Goal: Check status: Check status

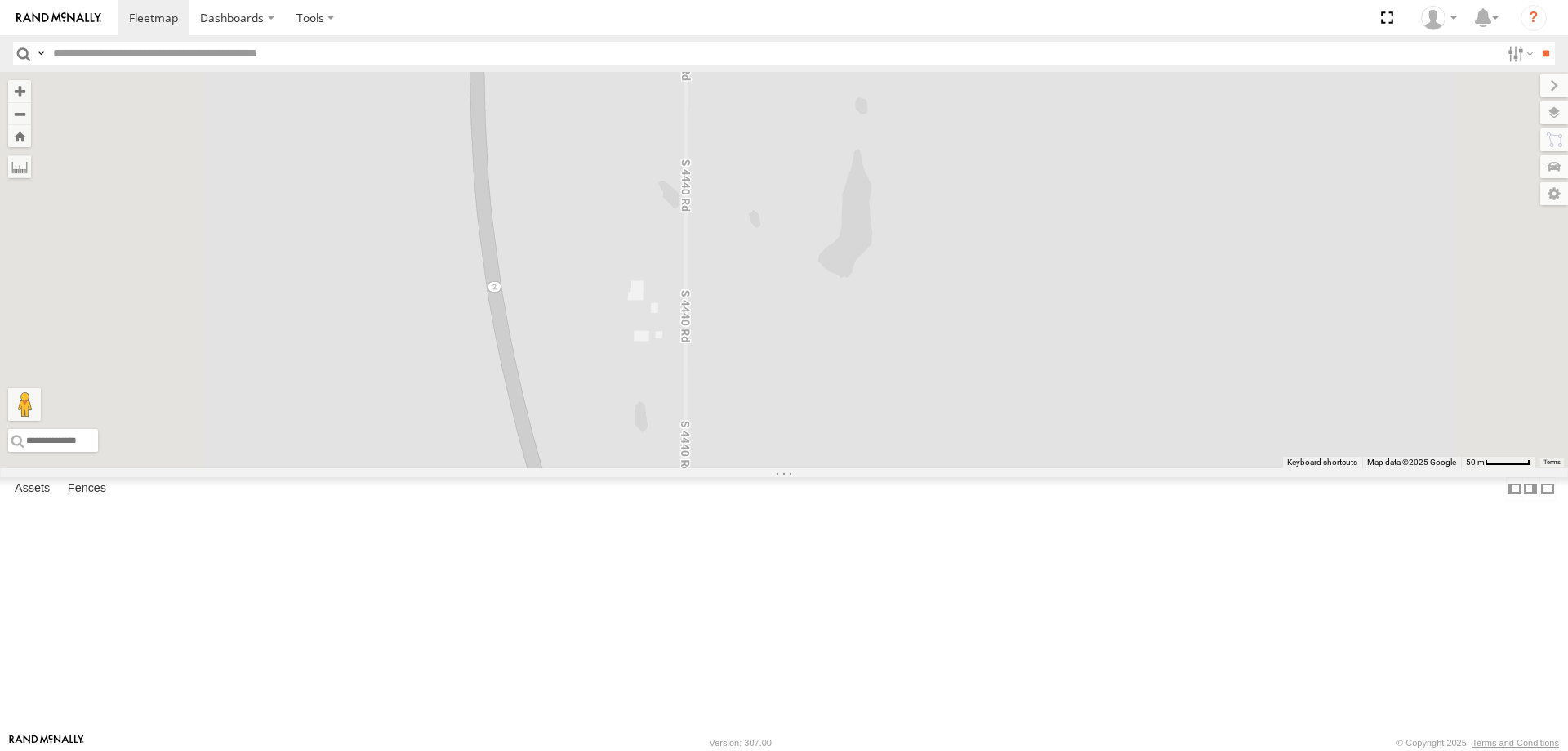
click at [492, 66] on span at bounding box center [474, 44] width 36 height 44
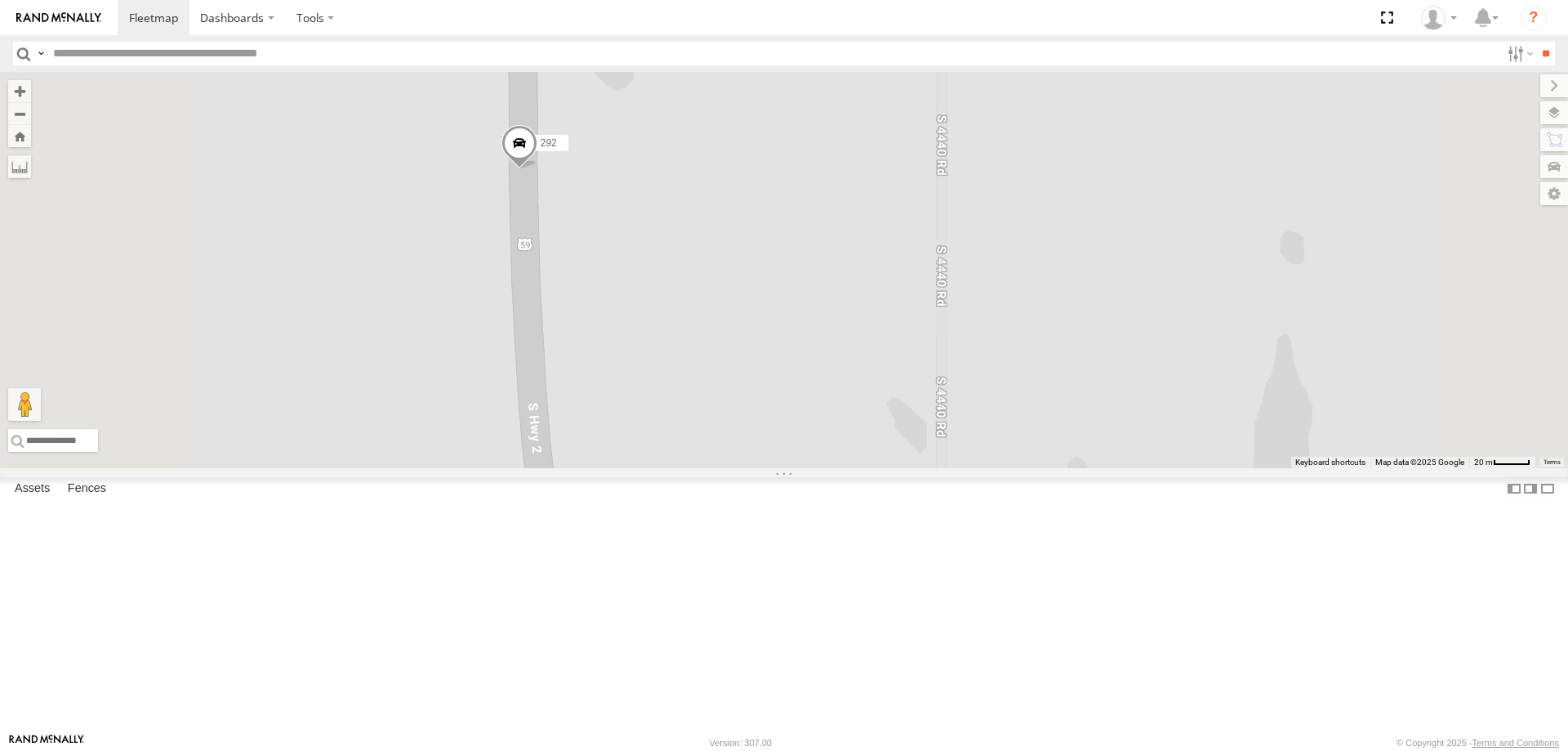
click at [537, 169] on span at bounding box center [519, 147] width 36 height 44
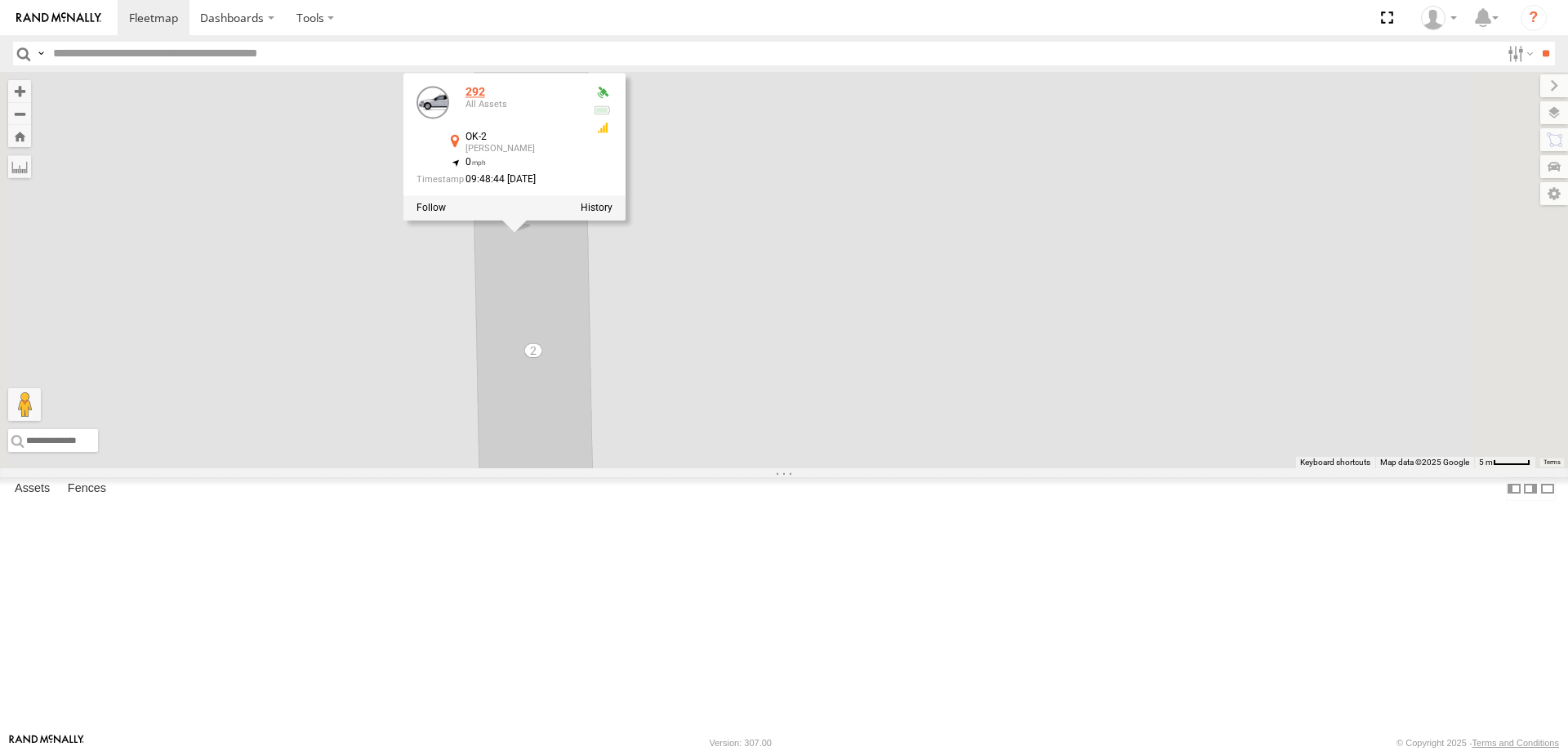
click at [580, 98] on div "292" at bounding box center [522, 91] width 114 height 12
click at [625, 219] on div at bounding box center [514, 207] width 222 height 24
click at [612, 213] on label at bounding box center [596, 207] width 32 height 11
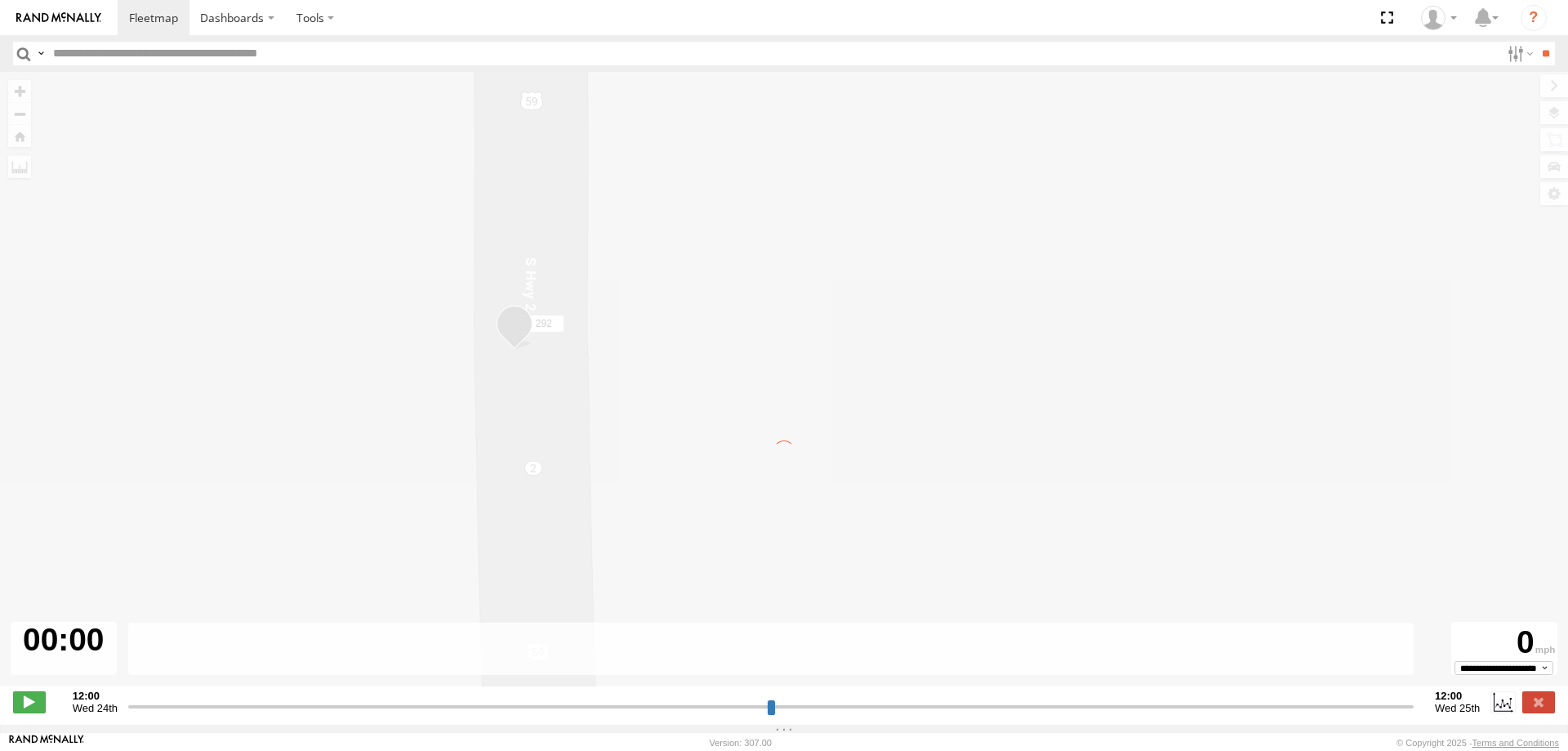
type input "**********"
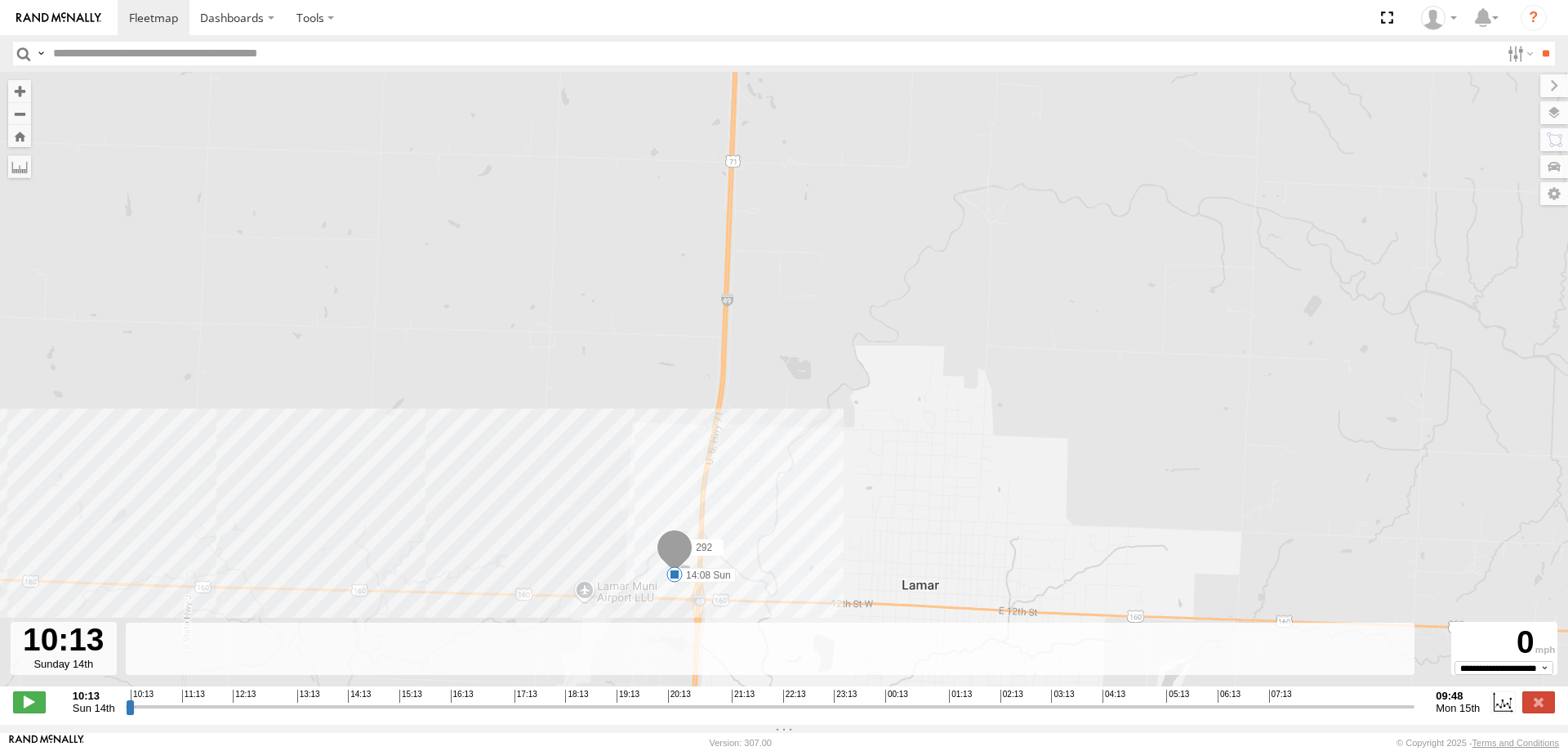
drag, startPoint x: 773, startPoint y: 411, endPoint x: 772, endPoint y: 279, distance: 132.0
click at [773, 283] on div "292 14:08 Sun" at bounding box center [784, 388] width 1568 height 632
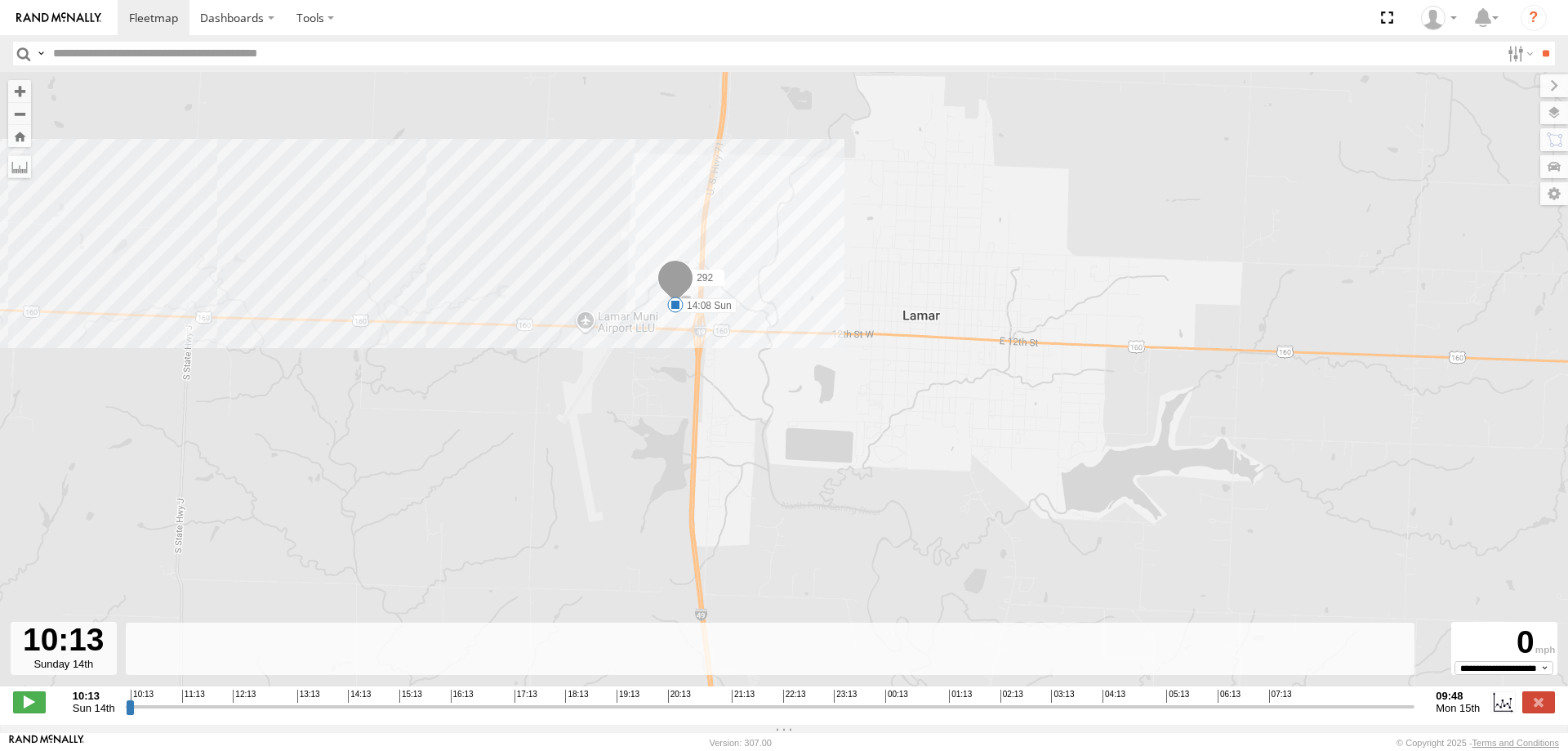
click at [0, 0] on span "Satellite" at bounding box center [0, 0] width 0 height 0
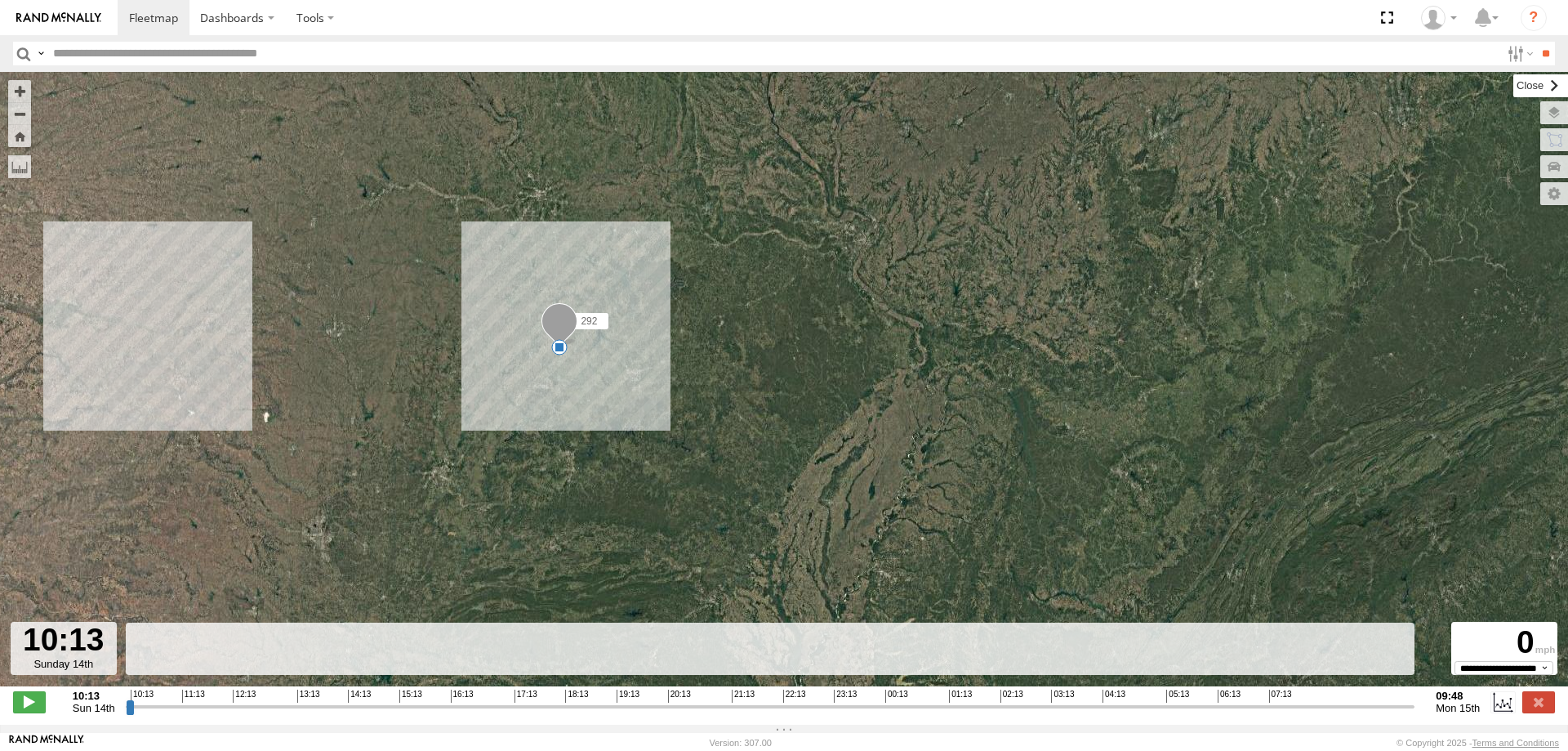
click at [1513, 87] on label at bounding box center [1540, 86] width 55 height 23
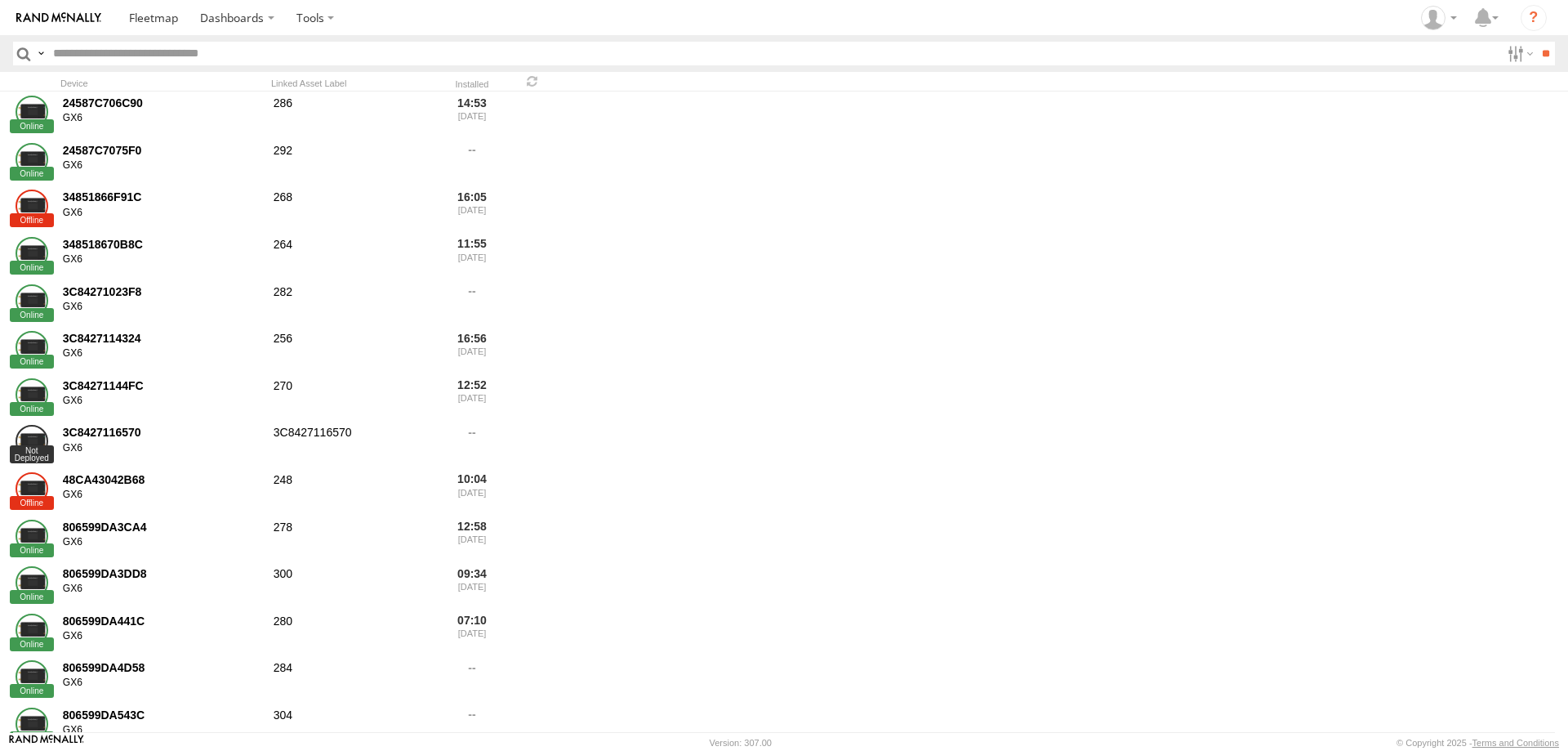
click at [63, 17] on img at bounding box center [59, 18] width 85 height 11
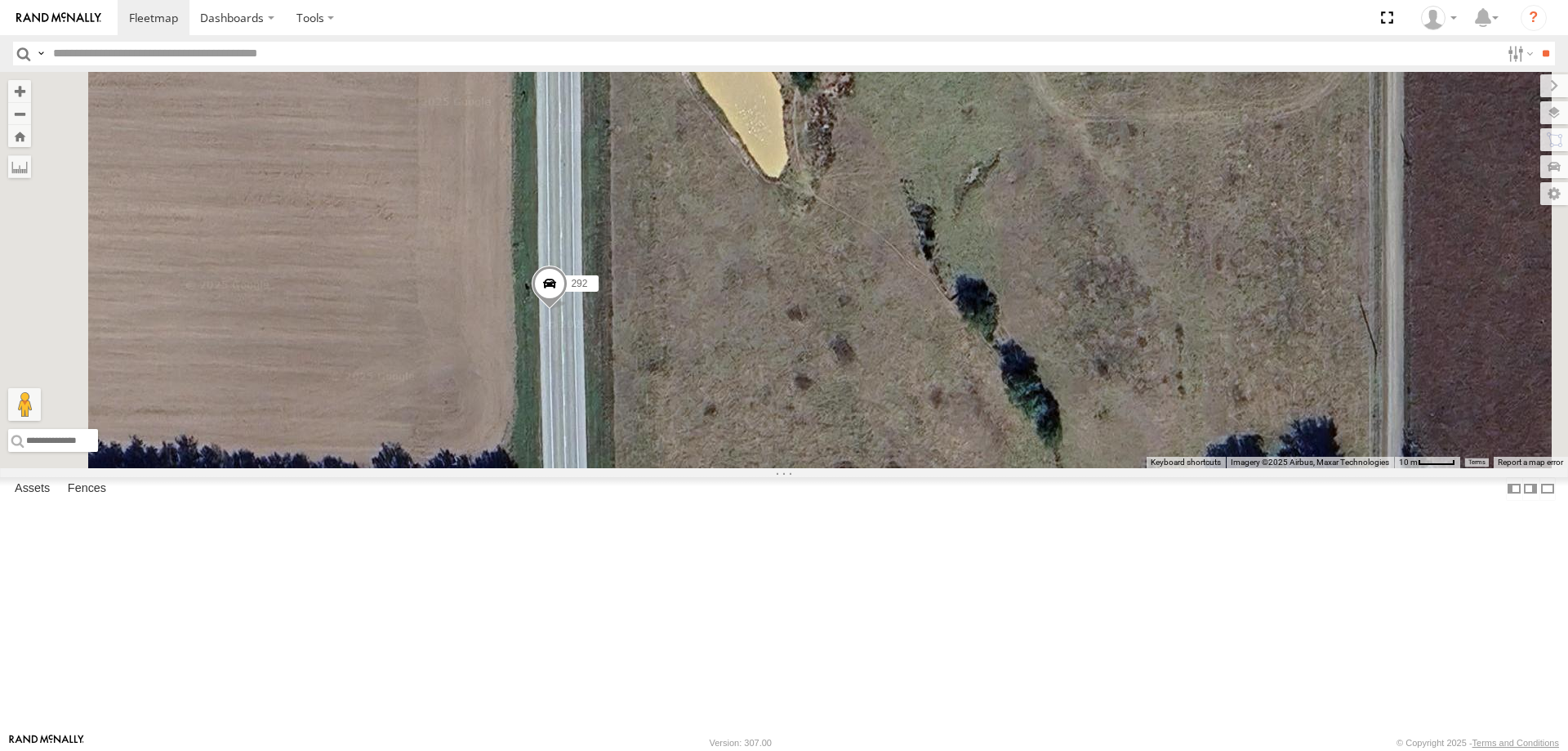
click at [568, 310] on span at bounding box center [549, 287] width 36 height 44
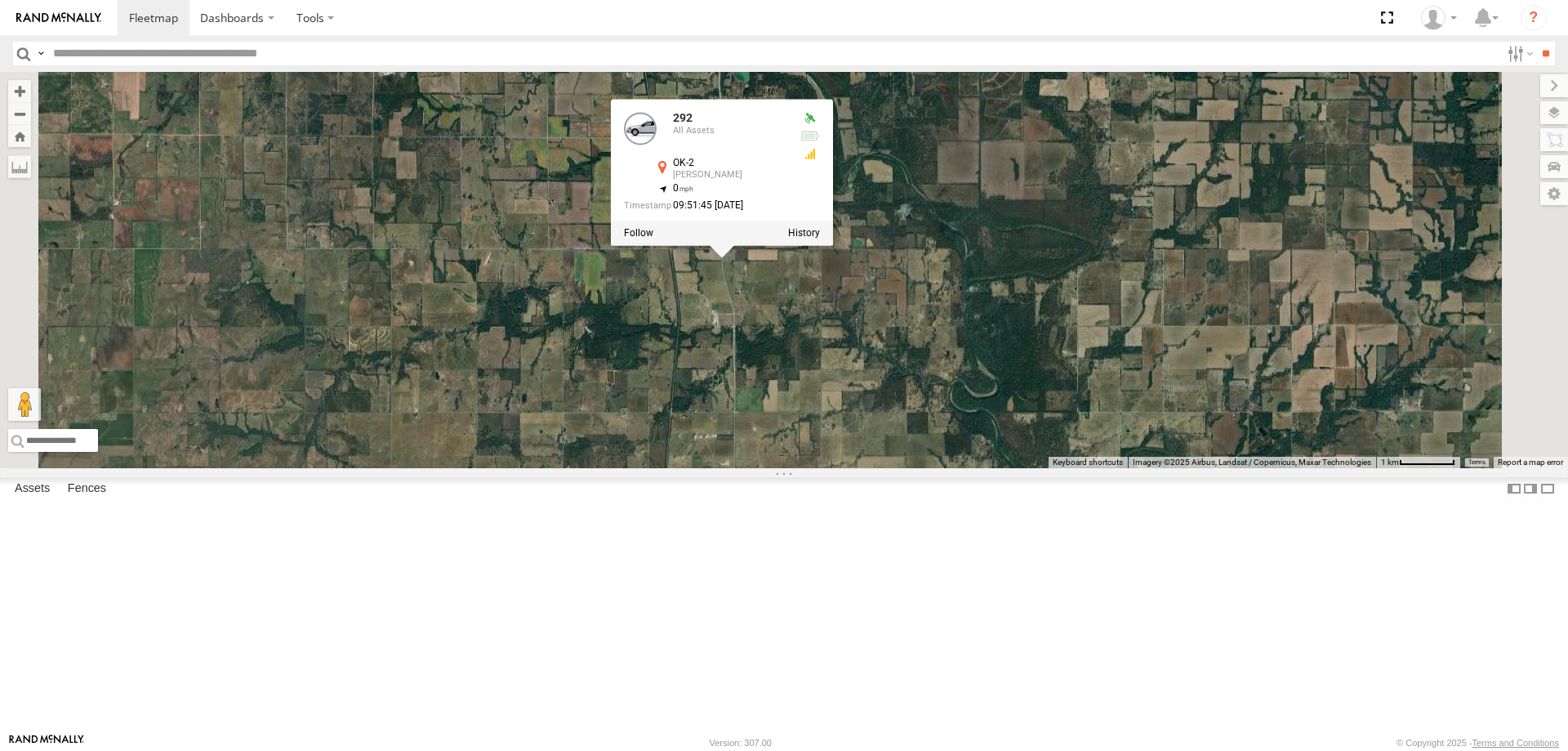
drag, startPoint x: 812, startPoint y: 606, endPoint x: 887, endPoint y: 438, distance: 184.0
click at [878, 468] on div "304 260 270 262 292 232 284 266 278 294 286 292 All Assets OK-2 Welch 36.99805 …" at bounding box center [784, 270] width 1568 height 396
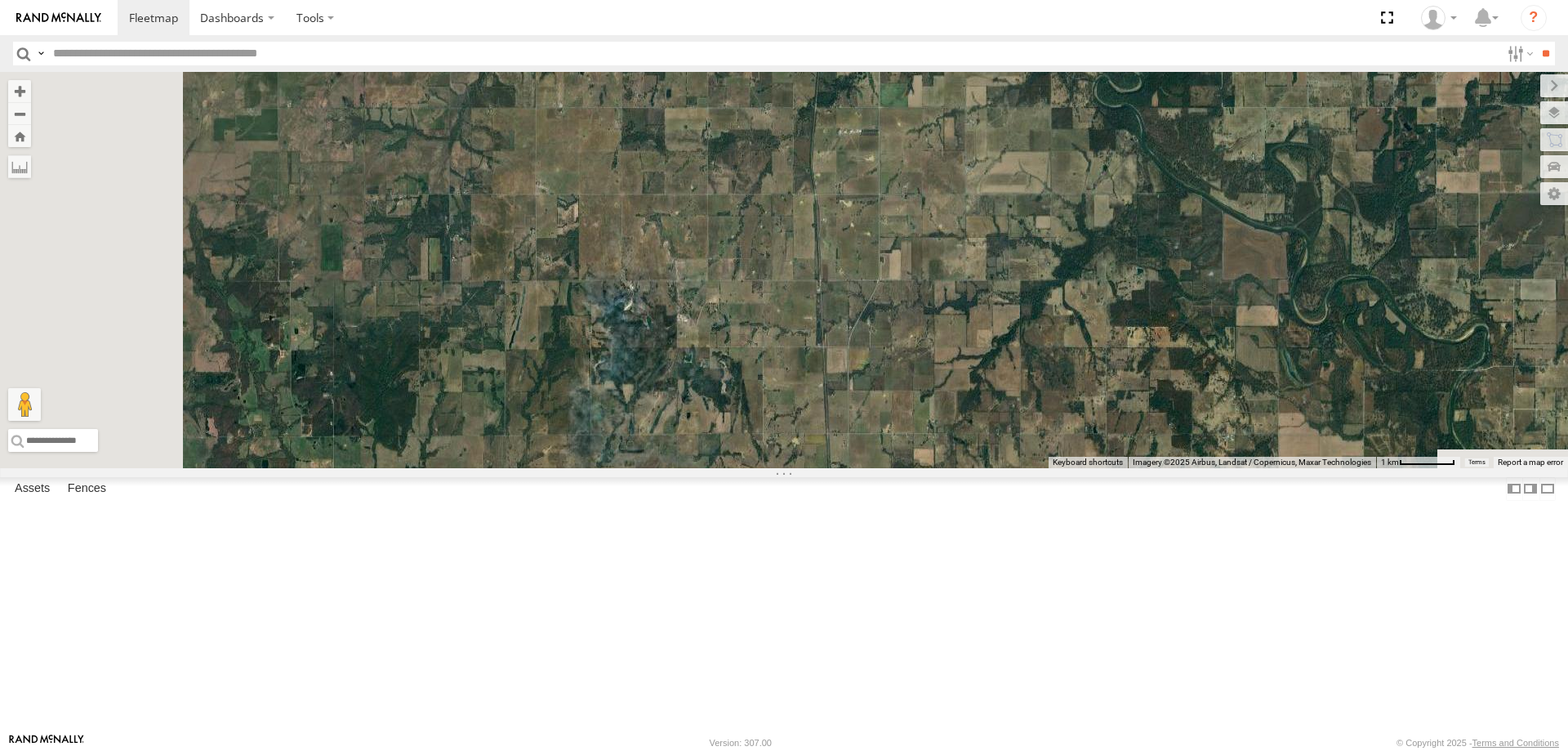
click at [41, 14] on img at bounding box center [59, 18] width 85 height 11
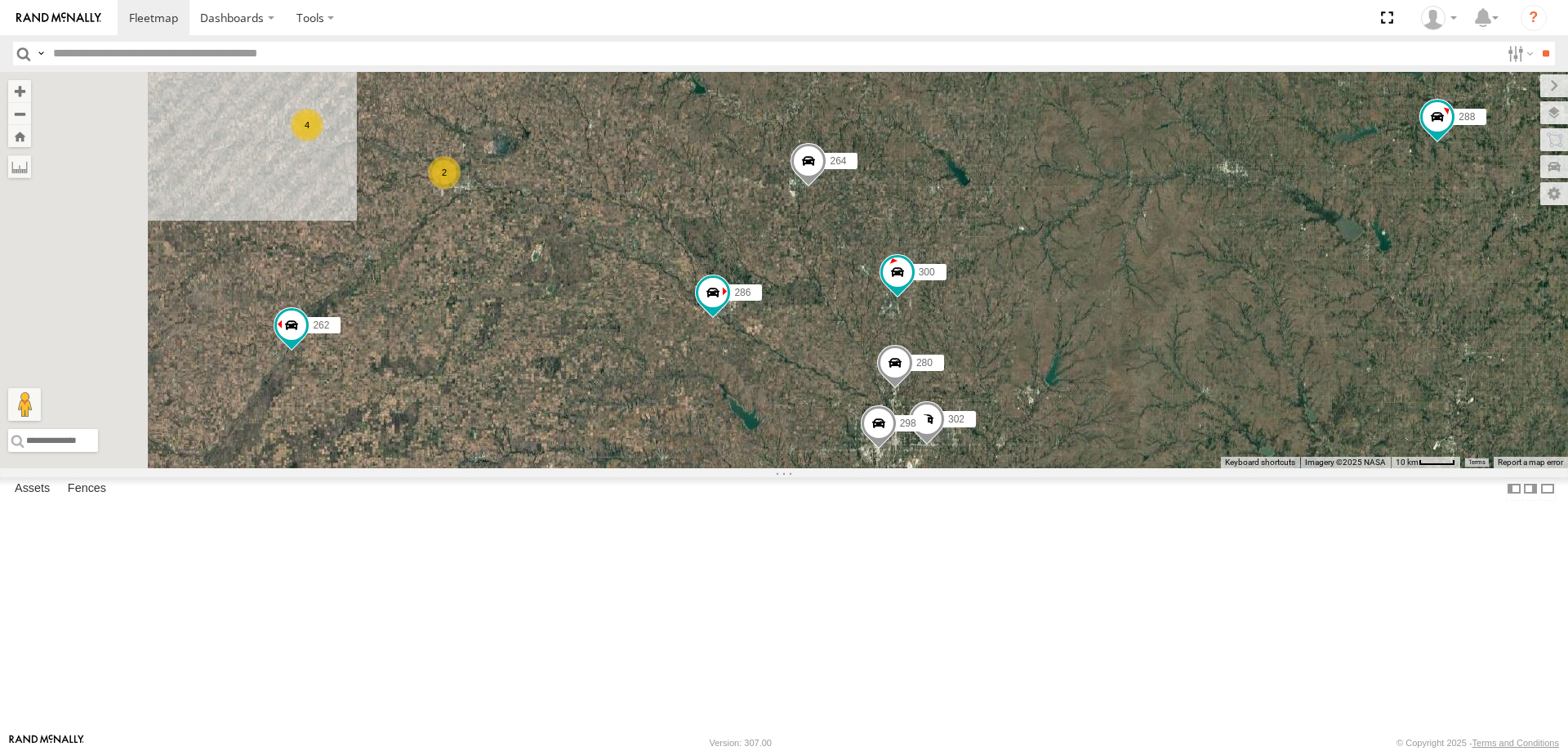
drag, startPoint x: 617, startPoint y: 389, endPoint x: 725, endPoint y: 432, distance: 116.2
click at [724, 432] on div "304 260 270 262 288 292 232 296 284 266 278 294 300 244 256 264 286 298 280 302…" at bounding box center [784, 270] width 1568 height 396
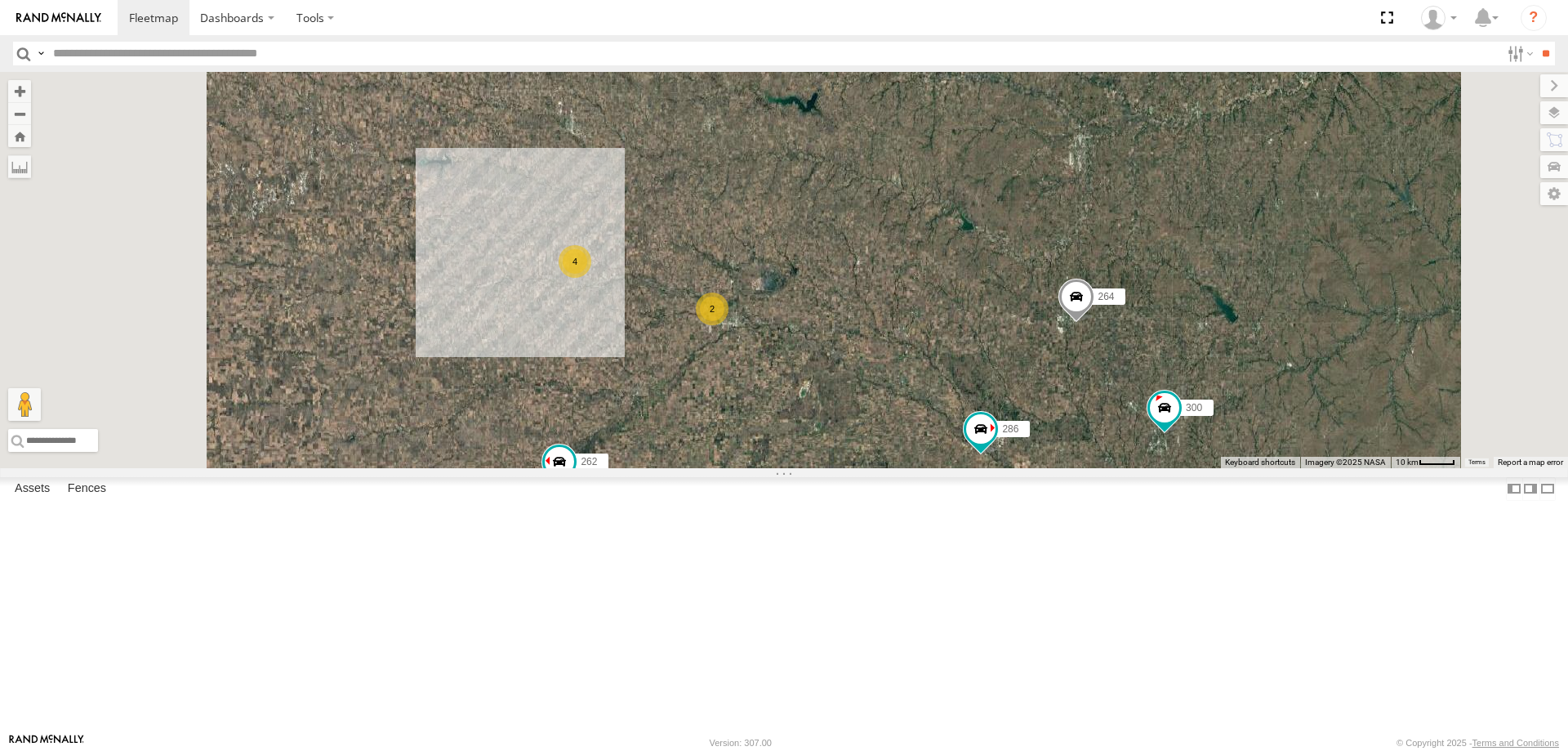
drag, startPoint x: 729, startPoint y: 434, endPoint x: 778, endPoint y: 544, distance: 120.4
click at [779, 468] on div "304 260 270 262 288 292 232 296 284 266 278 294 300 244 256 264 286 298 280 302…" at bounding box center [784, 270] width 1568 height 396
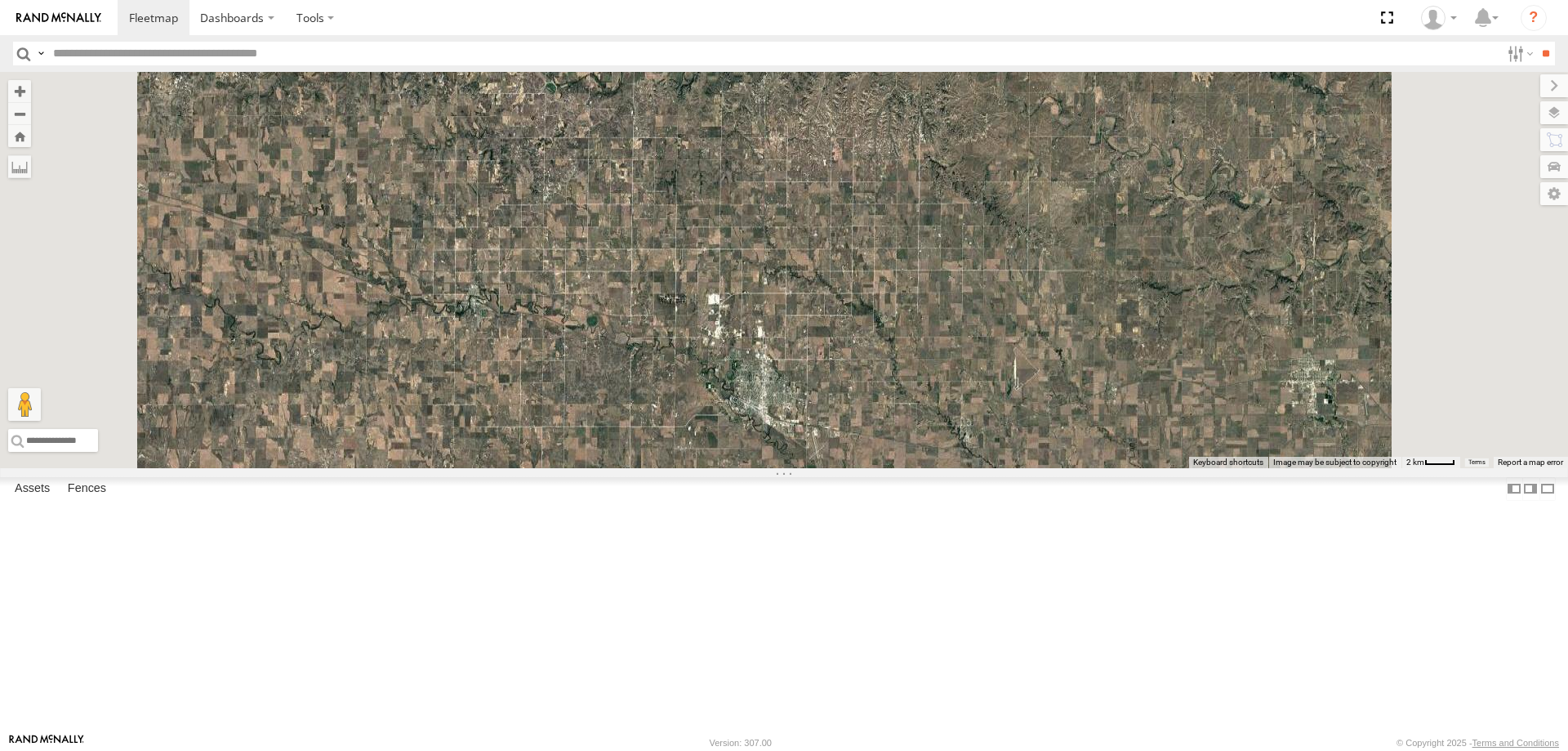
click at [1553, 111] on label at bounding box center [1554, 112] width 28 height 23
click at [1513, 92] on label at bounding box center [1540, 86] width 55 height 23
click at [1545, 112] on label at bounding box center [1538, 112] width 59 height 23
click at [0, 0] on label at bounding box center [0, 0] width 0 height 0
click at [0, 0] on span "Roadmap" at bounding box center [0, 0] width 0 height 0
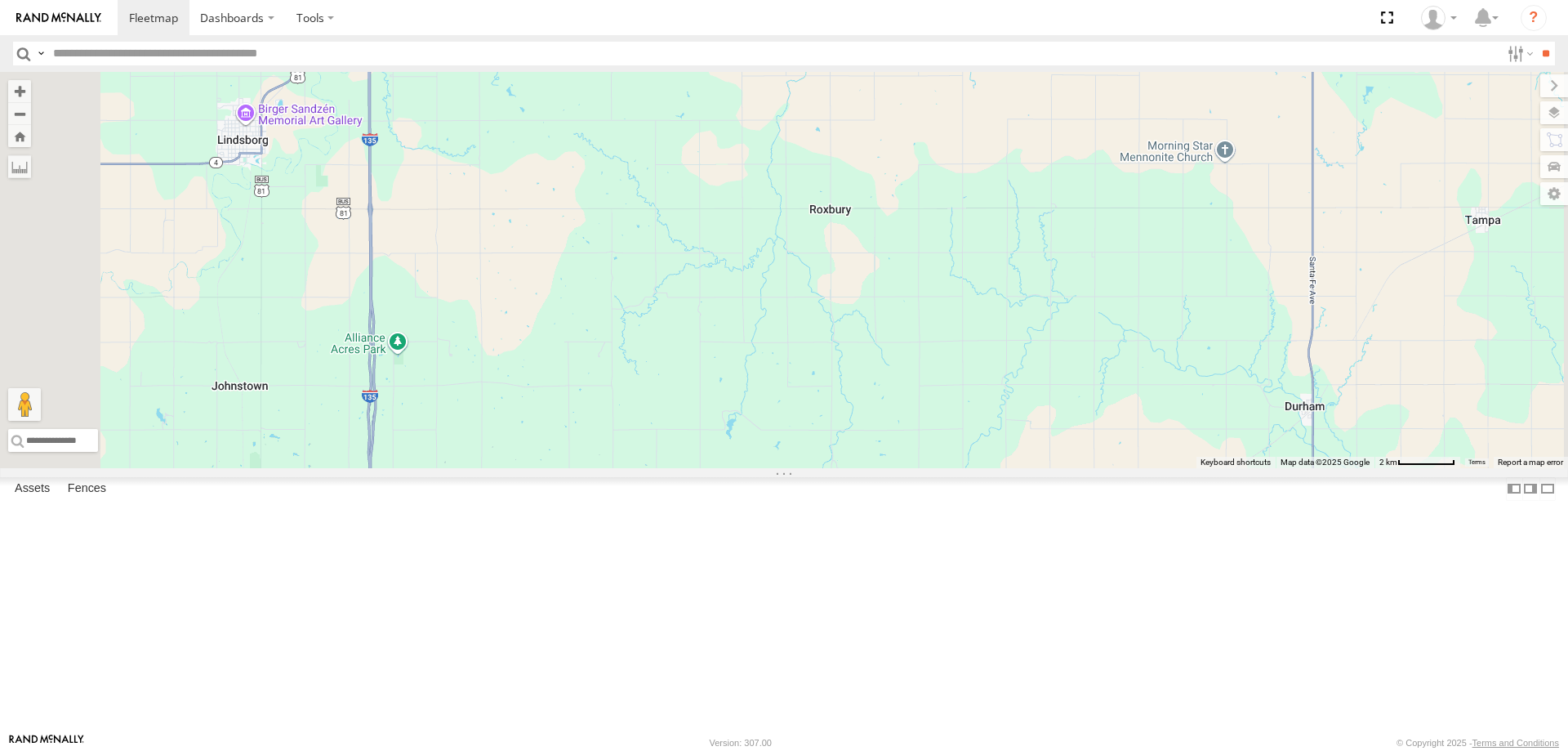
drag, startPoint x: 740, startPoint y: 487, endPoint x: 869, endPoint y: 283, distance: 241.4
click at [825, 375] on div "304 260 270 262 288 292 232 296 284 266 278 294 300 244 256 264 286" at bounding box center [784, 270] width 1568 height 396
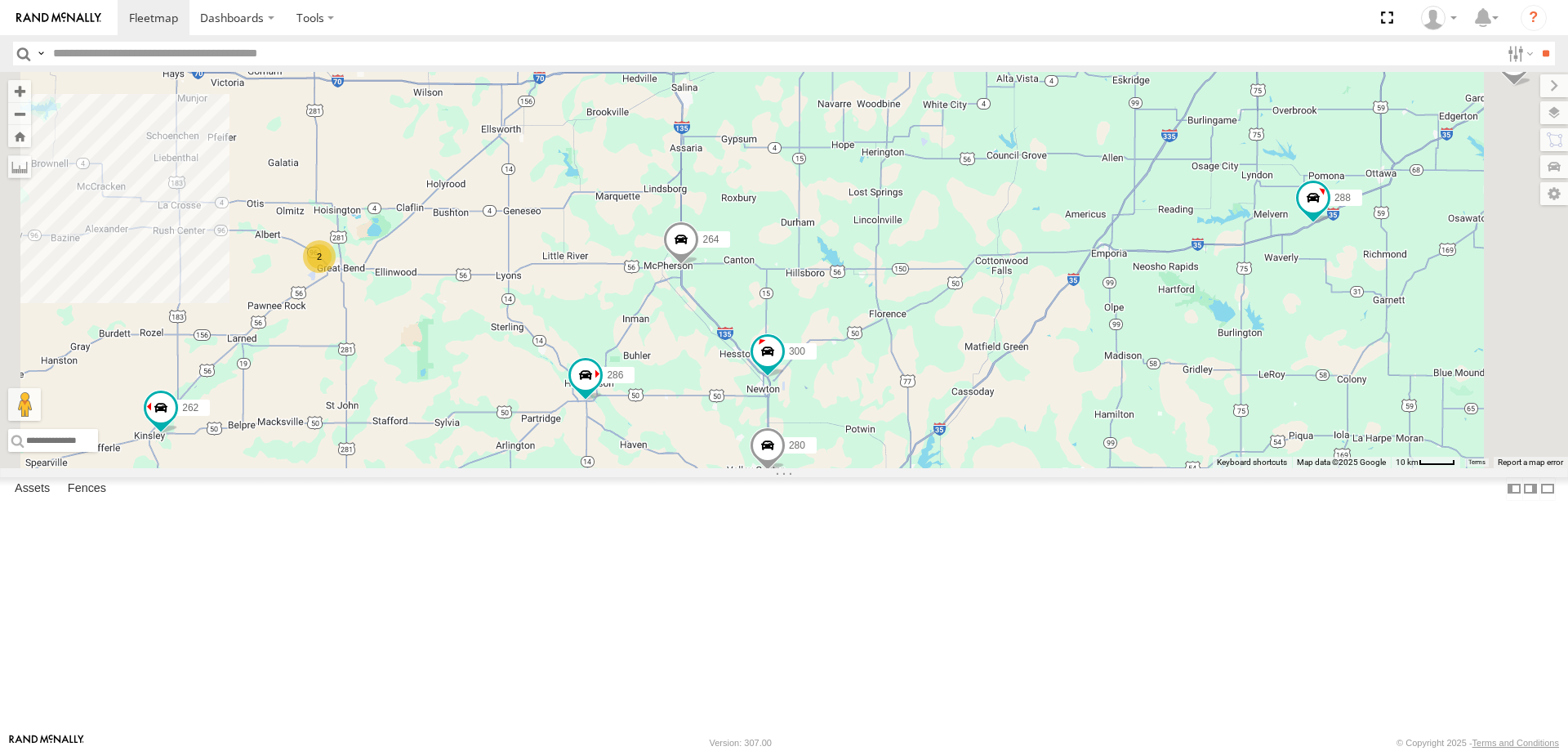
drag, startPoint x: 882, startPoint y: 574, endPoint x: 890, endPoint y: 516, distance: 58.5
click at [894, 468] on div "304 260 270 262 288 292 232 296 284 266 278 294 300 244 256 264 286 298 2 280 3…" at bounding box center [784, 270] width 1568 height 396
